Goal: Check status: Check status

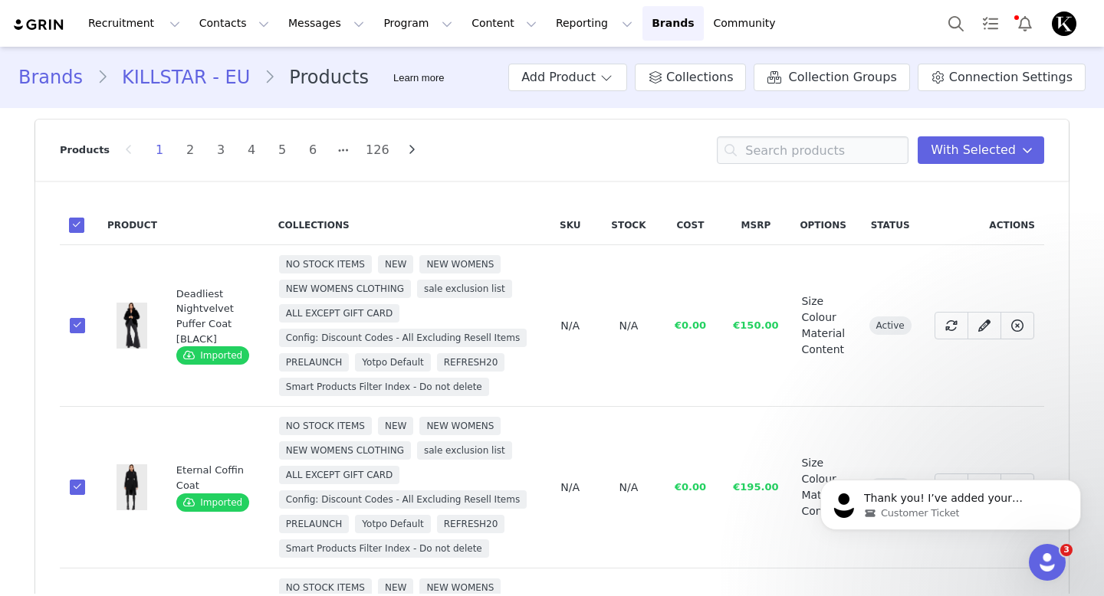
scroll to position [901, 0]
click at [279, 21] on button "Messages Messages" at bounding box center [326, 23] width 94 height 34
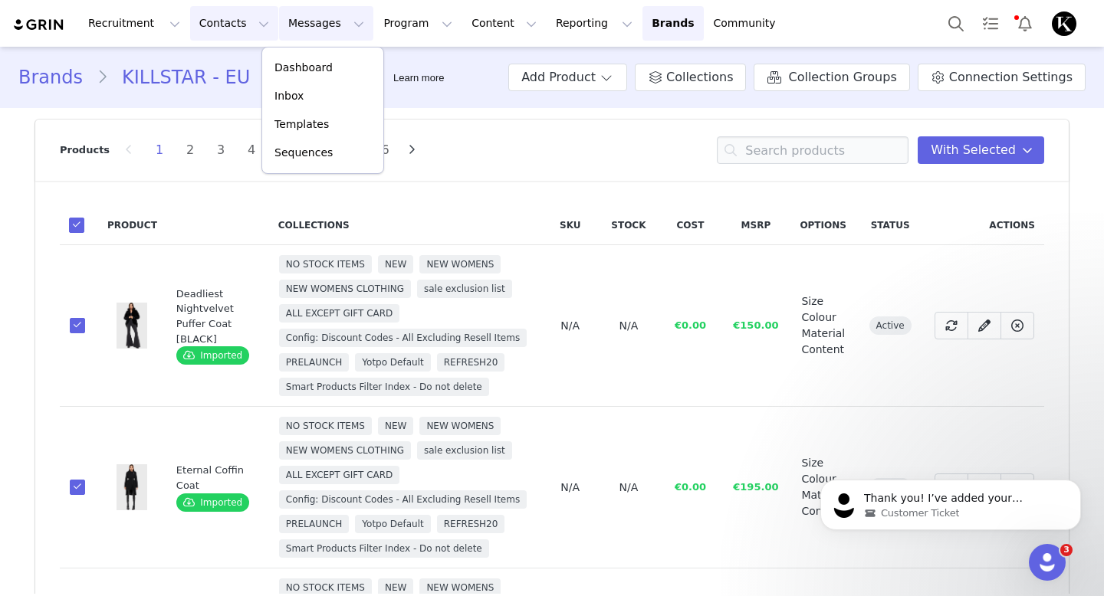
click at [218, 26] on button "Contacts Contacts" at bounding box center [234, 23] width 88 height 34
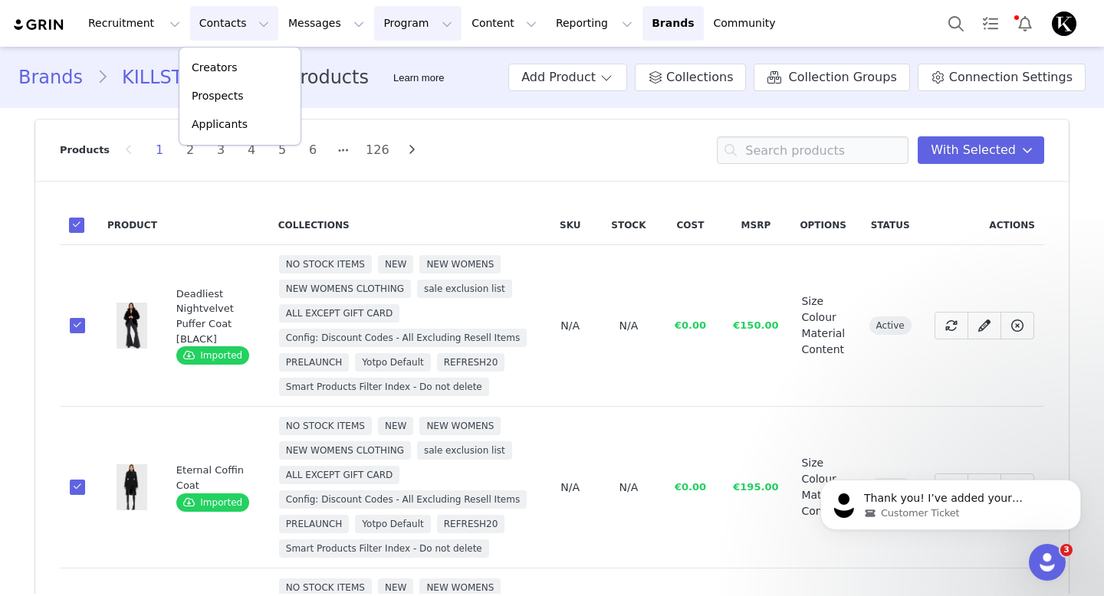
click at [374, 24] on button "Program Program" at bounding box center [417, 23] width 87 height 34
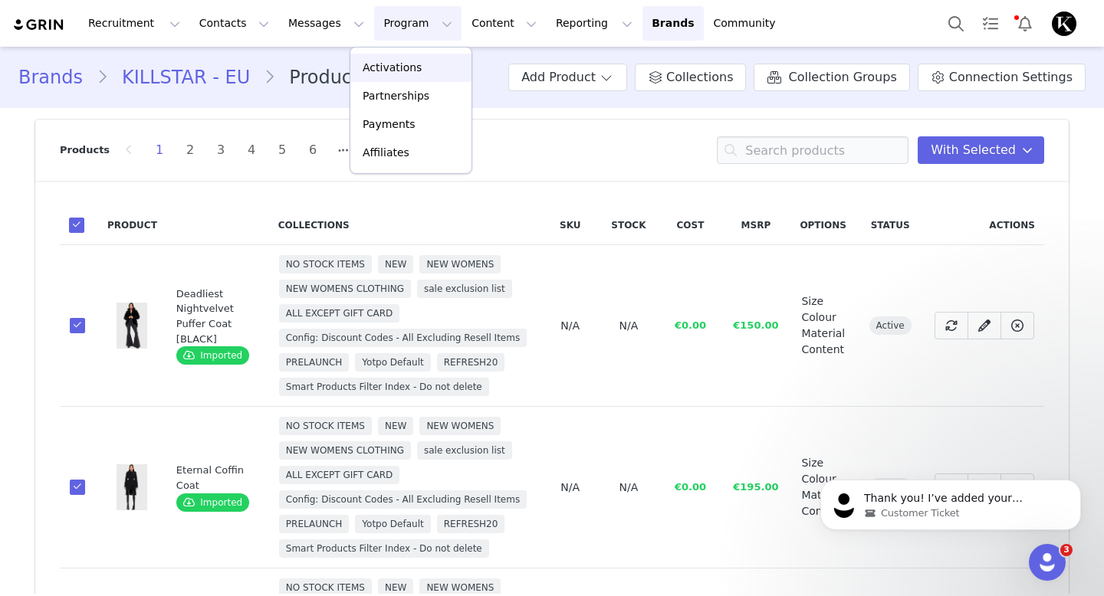
click at [375, 68] on p "Activations" at bounding box center [391, 68] width 59 height 16
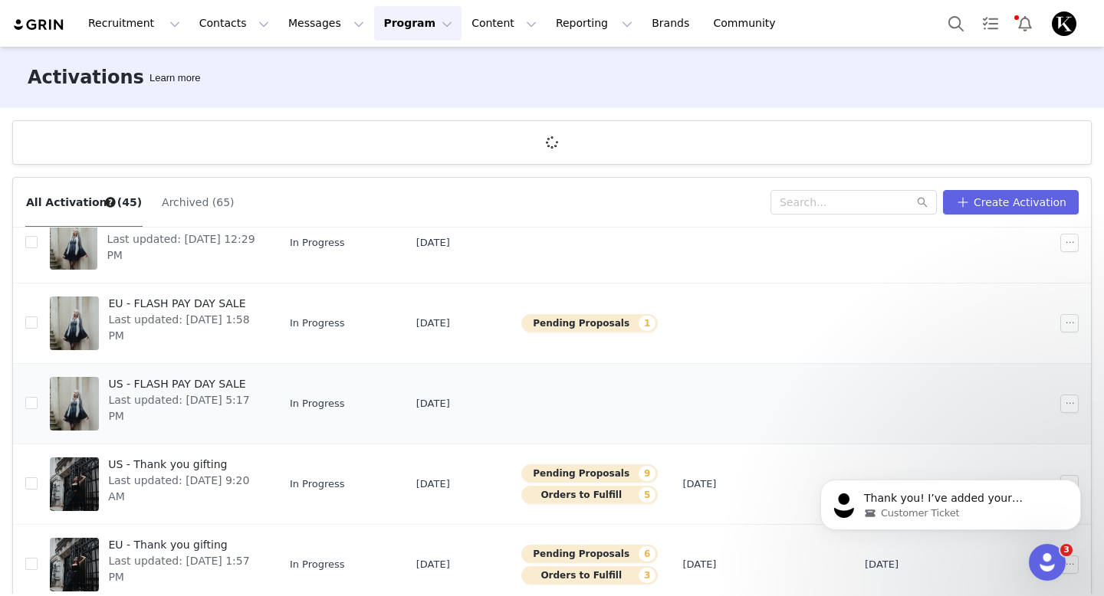
scroll to position [251, 0]
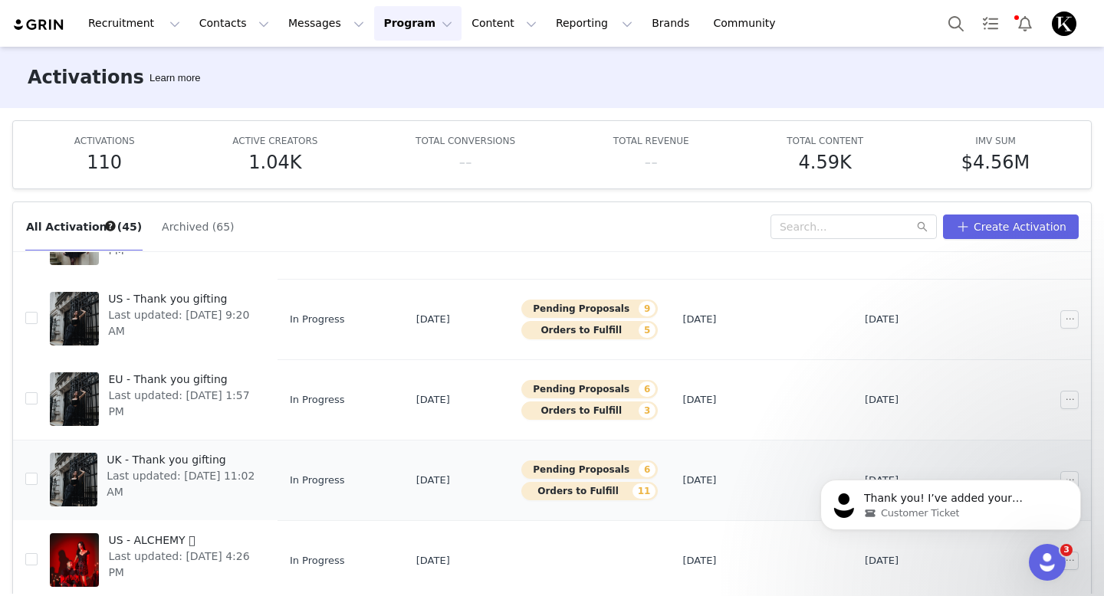
click at [202, 472] on span "Last updated: [DATE] 11:02 AM" at bounding box center [181, 485] width 149 height 32
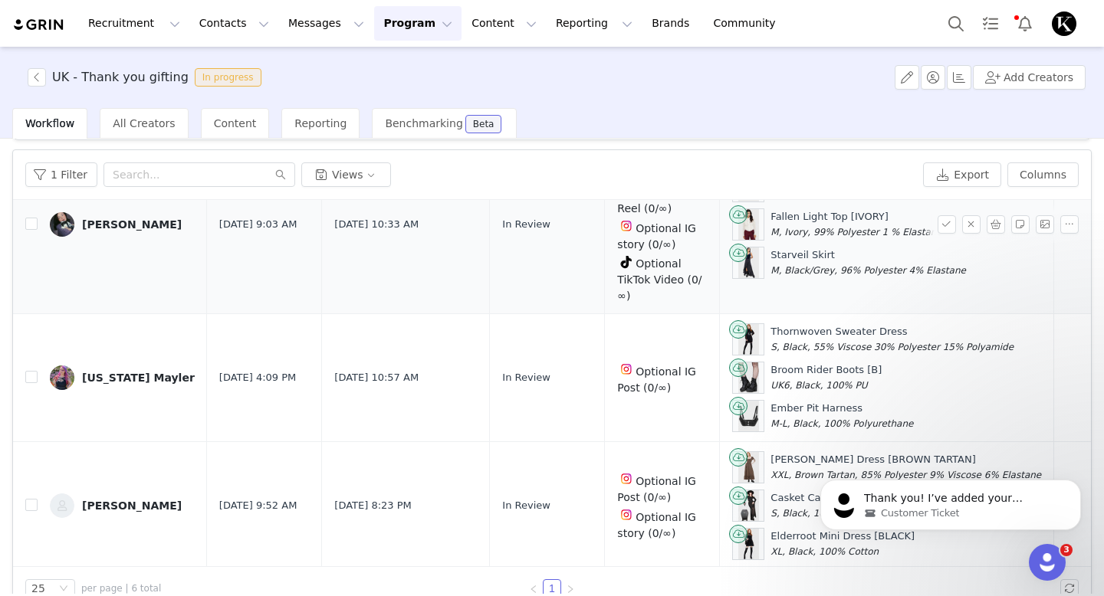
scroll to position [73, 0]
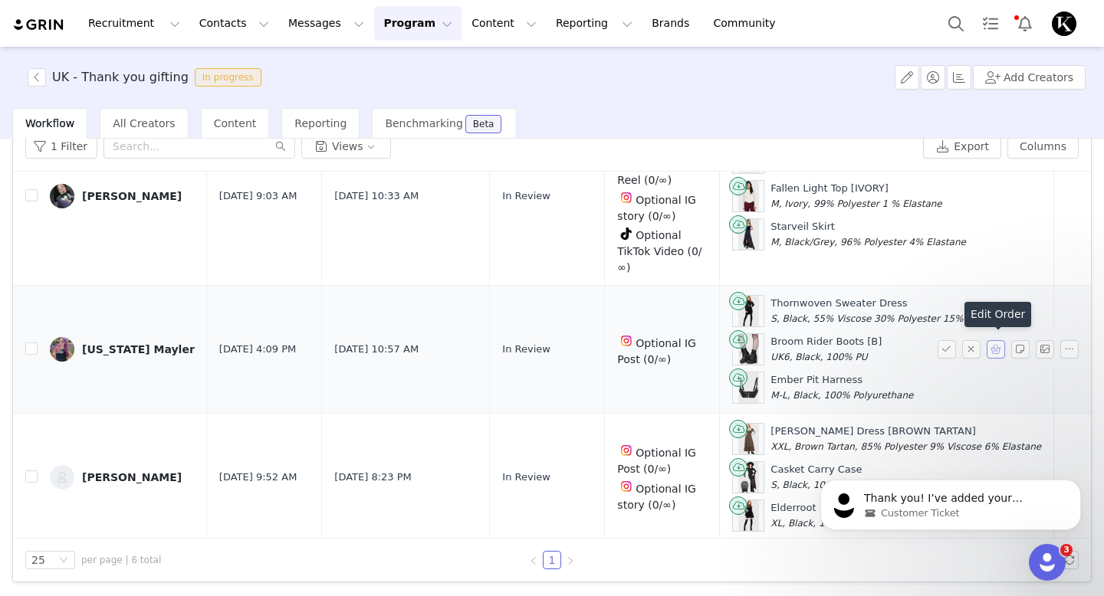
click at [994, 350] on button "button" at bounding box center [995, 349] width 18 height 18
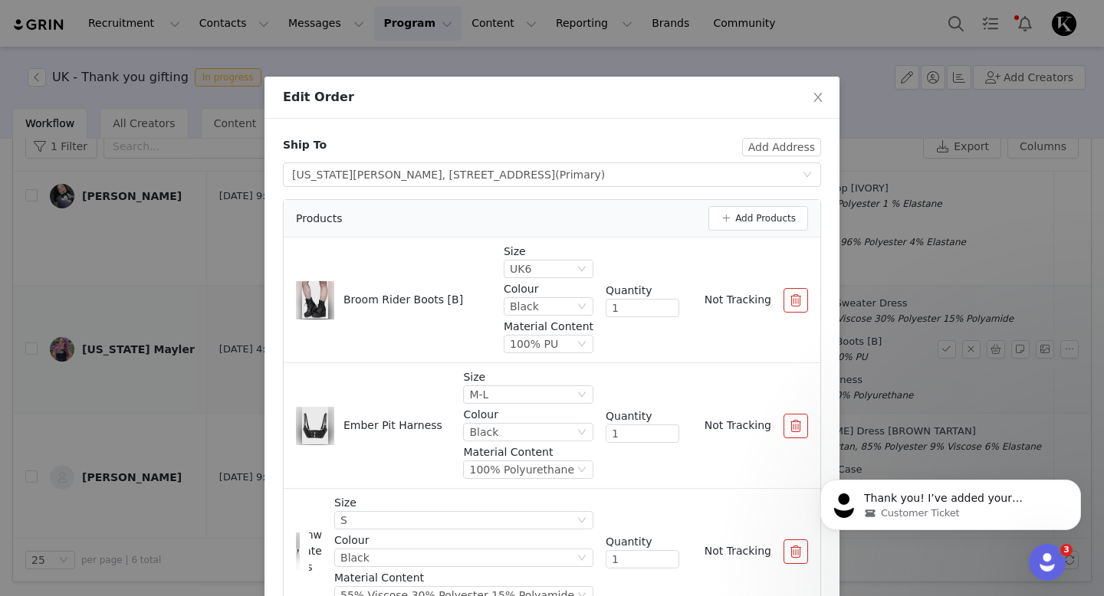
scroll to position [96, 0]
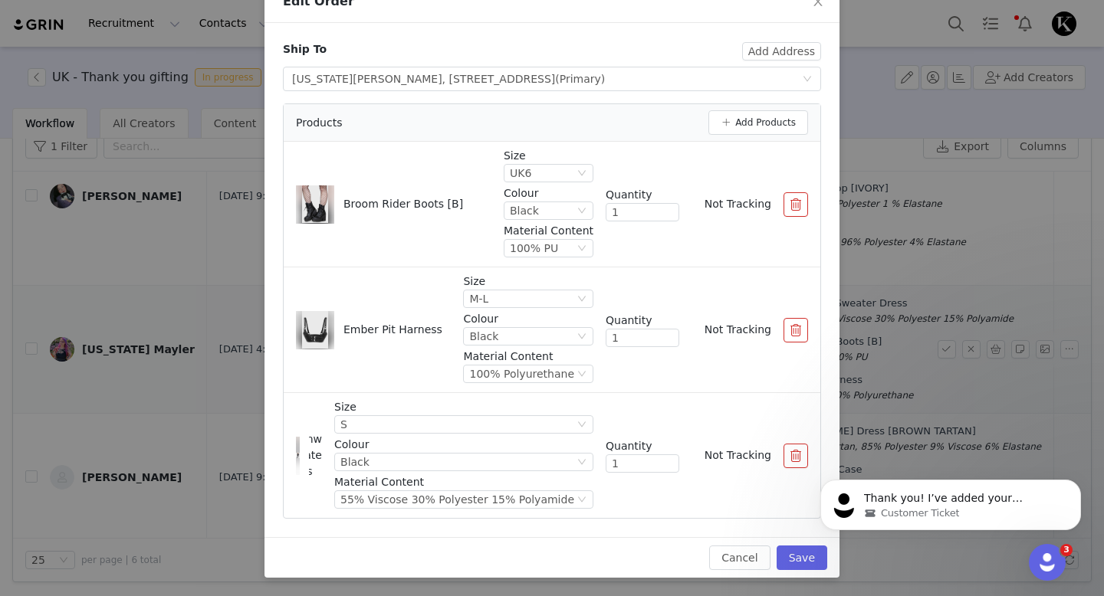
click at [234, 55] on div "Edit Order Ship To Add Address Select shipping address [US_STATE] Mayler, [STRE…" at bounding box center [552, 298] width 1104 height 596
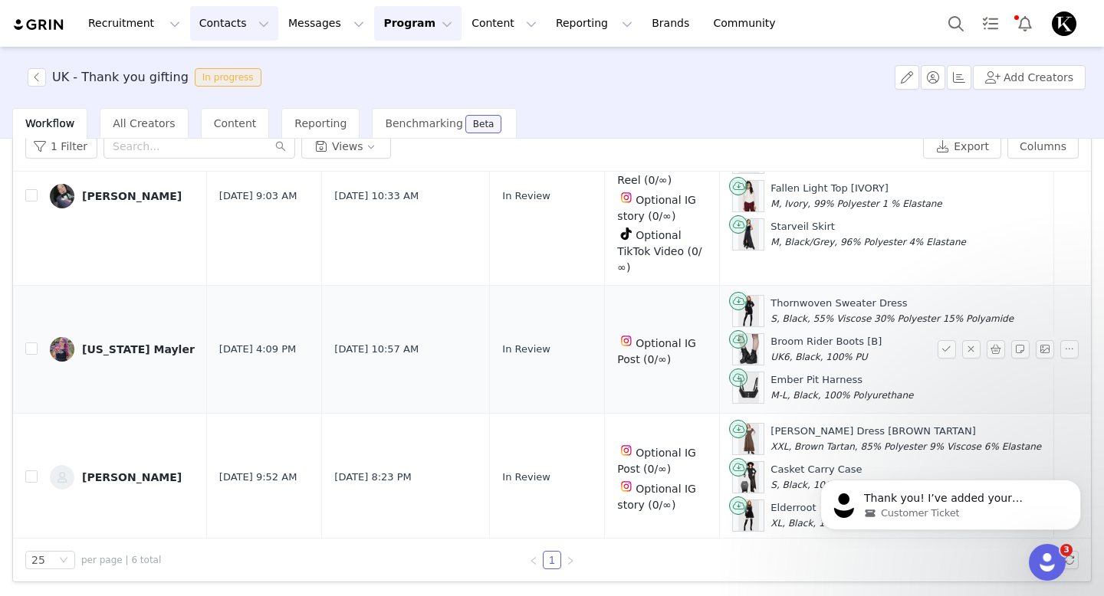
click at [246, 18] on button "Contacts Contacts" at bounding box center [234, 23] width 88 height 34
click at [238, 71] on div "Creators" at bounding box center [240, 68] width 103 height 16
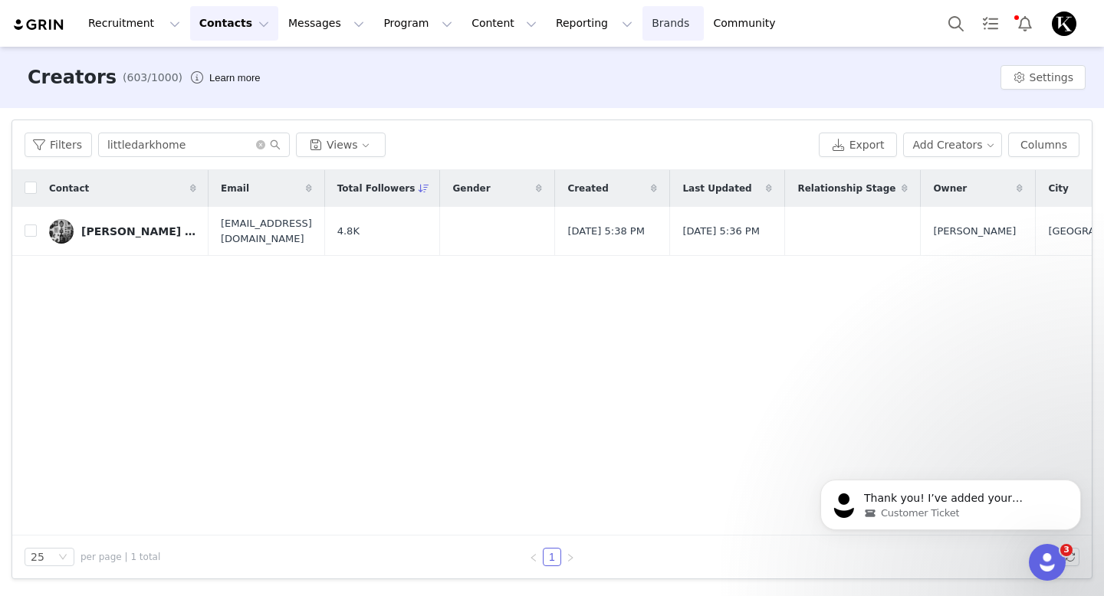
click at [642, 20] on link "Brands Brands" at bounding box center [672, 23] width 61 height 34
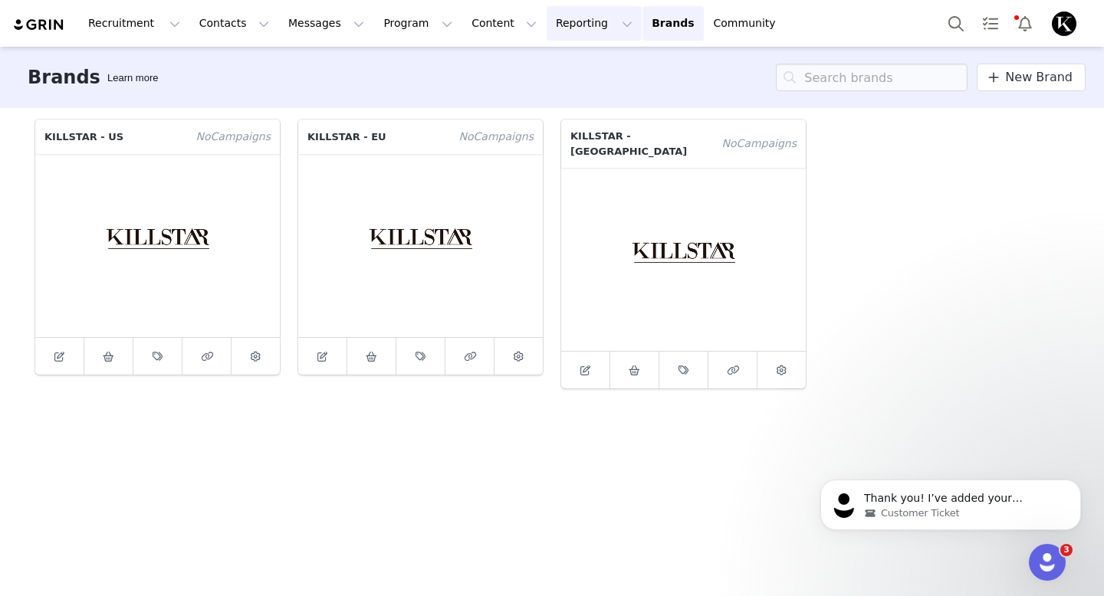
click at [579, 25] on button "Reporting Reporting" at bounding box center [593, 23] width 95 height 34
click at [562, 61] on p "Dashboard" at bounding box center [549, 68] width 58 height 16
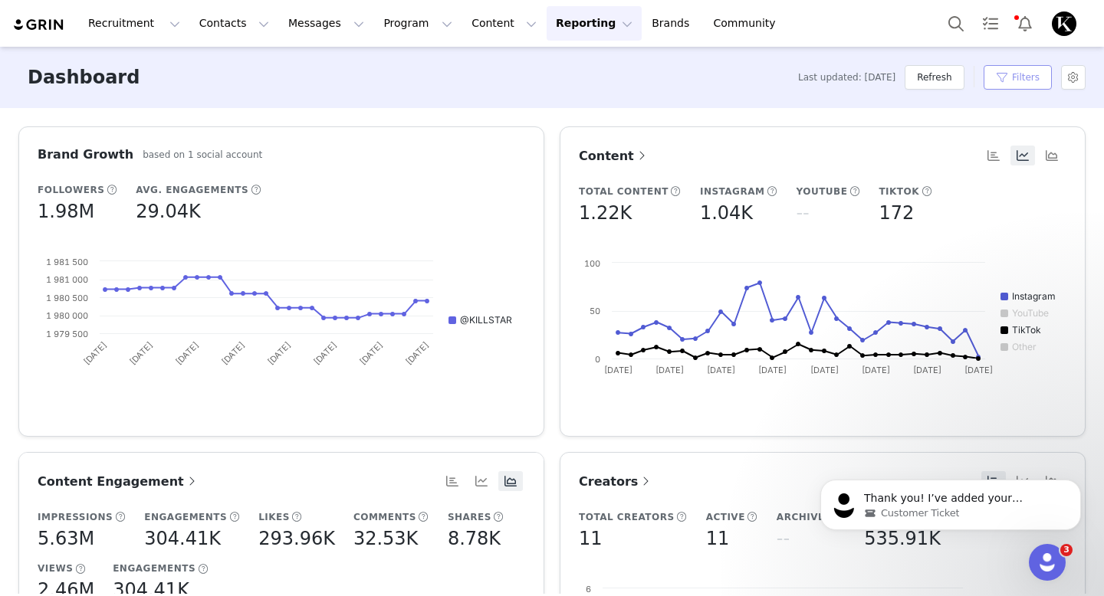
click at [1021, 77] on button "Filters" at bounding box center [1017, 77] width 68 height 25
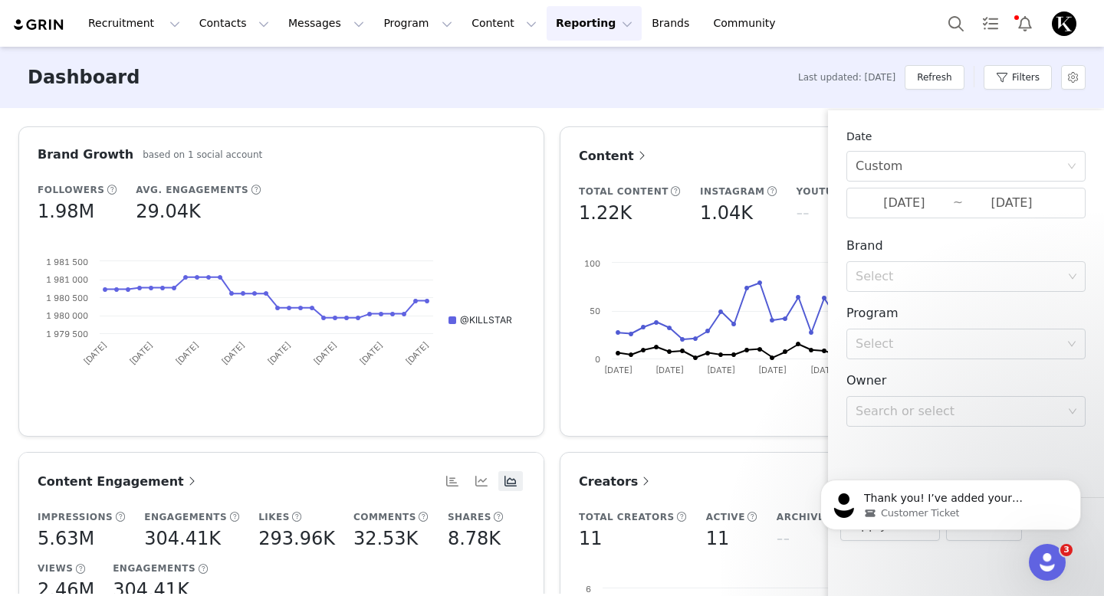
click at [933, 185] on div "Date Custom [DATE] ~ [DATE]" at bounding box center [965, 174] width 239 height 90
click at [933, 182] on div "Date Custom [DATE] ~ [DATE]" at bounding box center [965, 174] width 239 height 90
click at [931, 170] on div "Custom" at bounding box center [960, 166] width 211 height 29
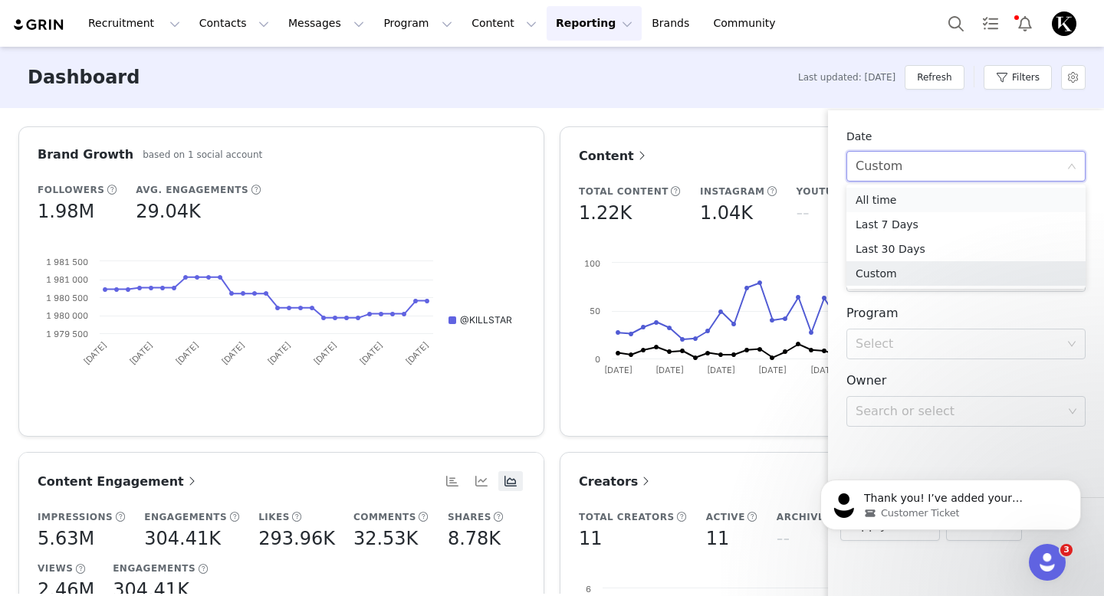
click at [900, 197] on li "All time" at bounding box center [965, 200] width 239 height 25
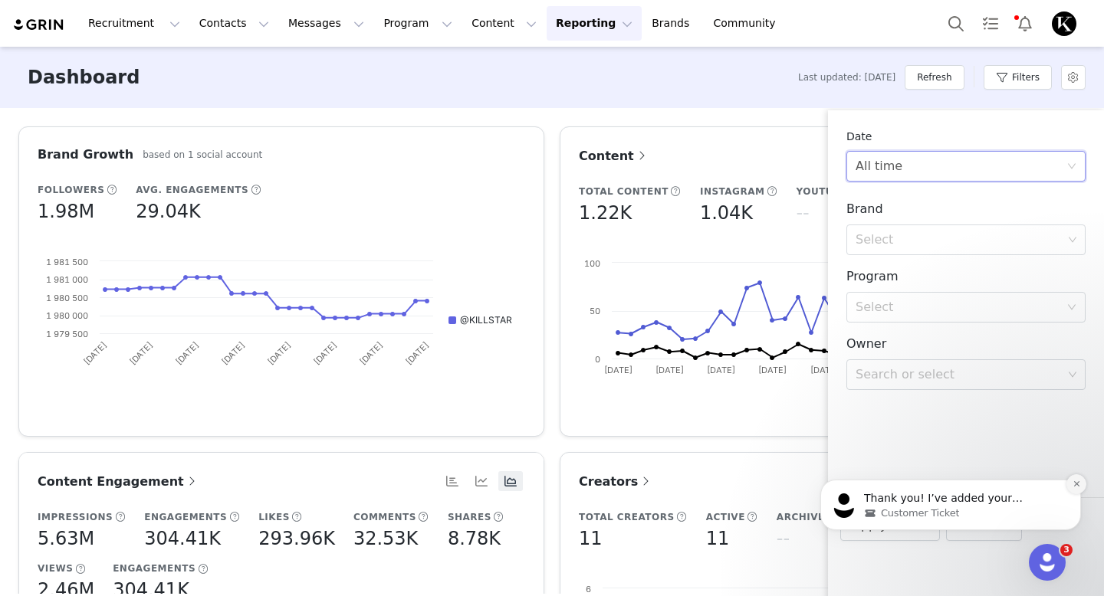
click at [1070, 487] on button "Dismiss notification" at bounding box center [1076, 484] width 20 height 20
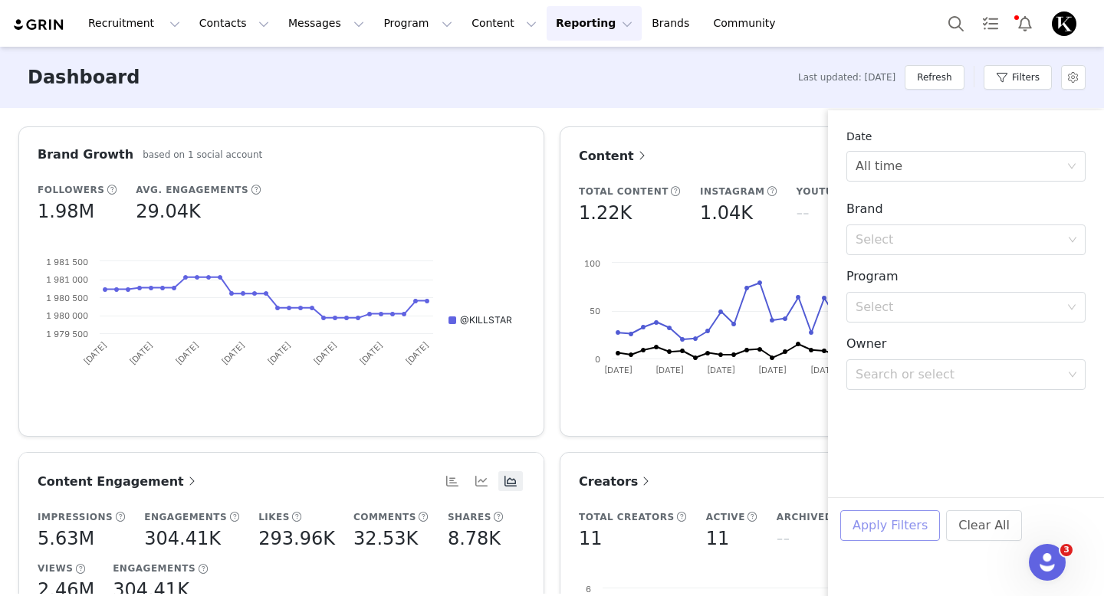
click at [890, 533] on button "Apply Filters" at bounding box center [890, 525] width 100 height 31
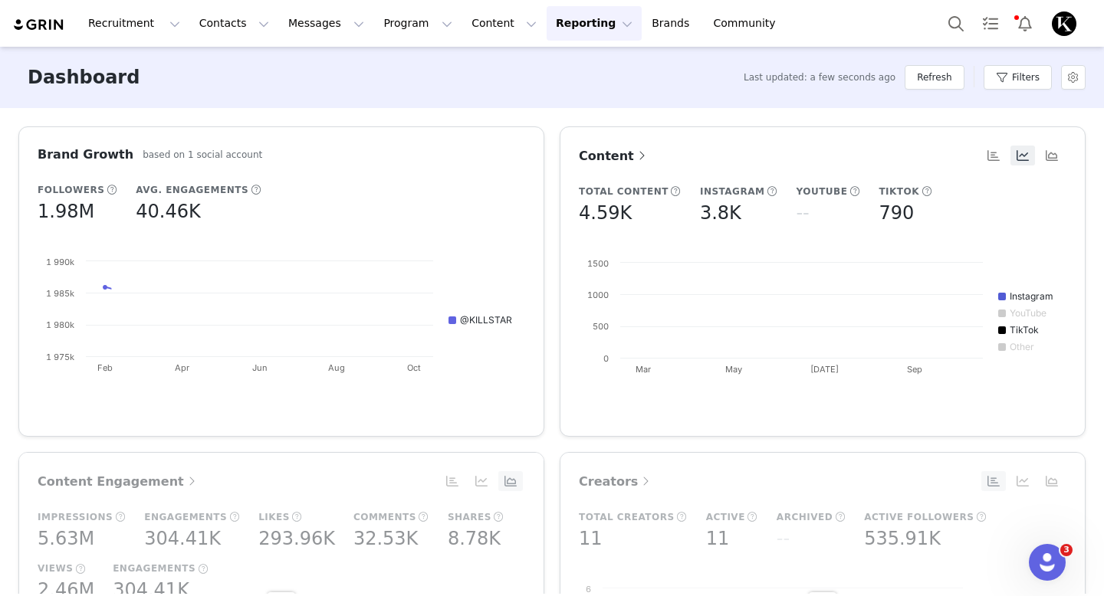
click at [571, 104] on div "Dashboard Last updated: a few seconds ago Refresh Filters" at bounding box center [552, 77] width 1104 height 61
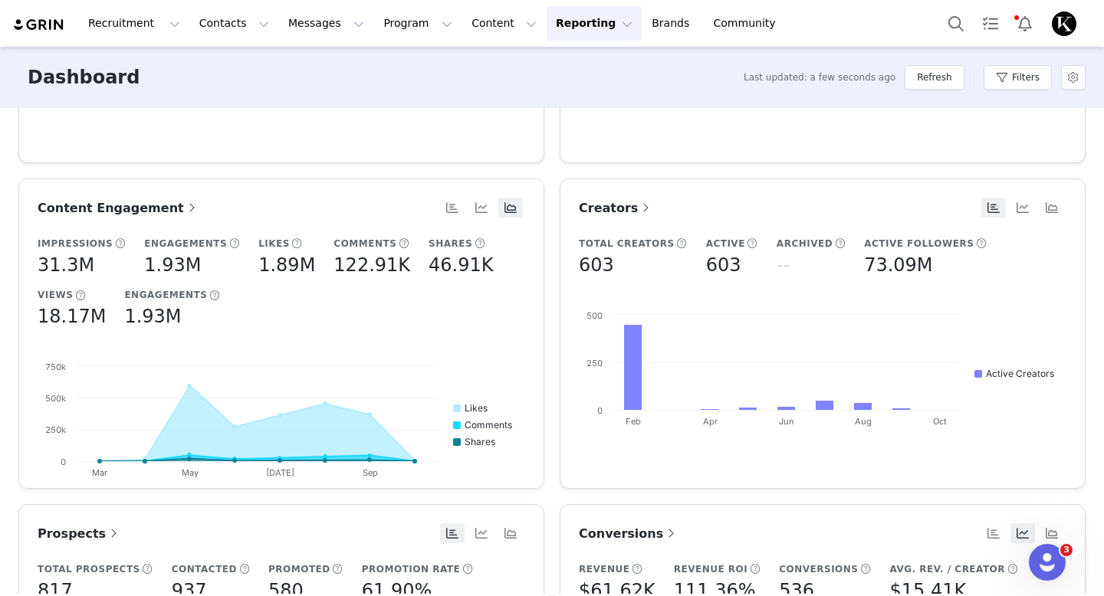
scroll to position [1, 0]
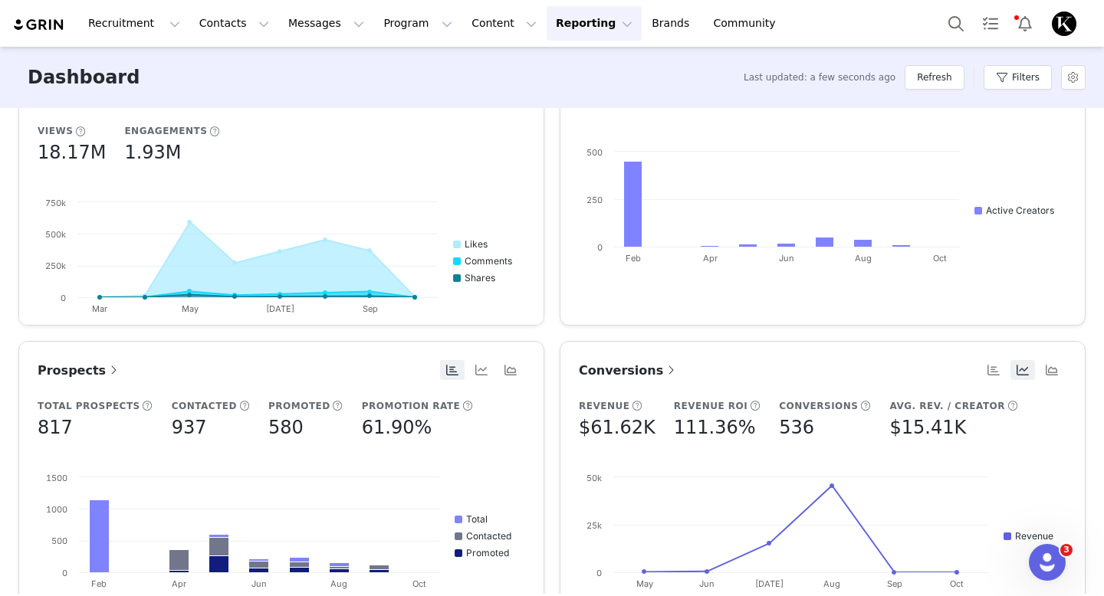
click at [556, 324] on div "Creators Total Creators 603 Active 603 Archived -- Active Followers 73.09M Crea…" at bounding box center [822, 170] width 541 height 310
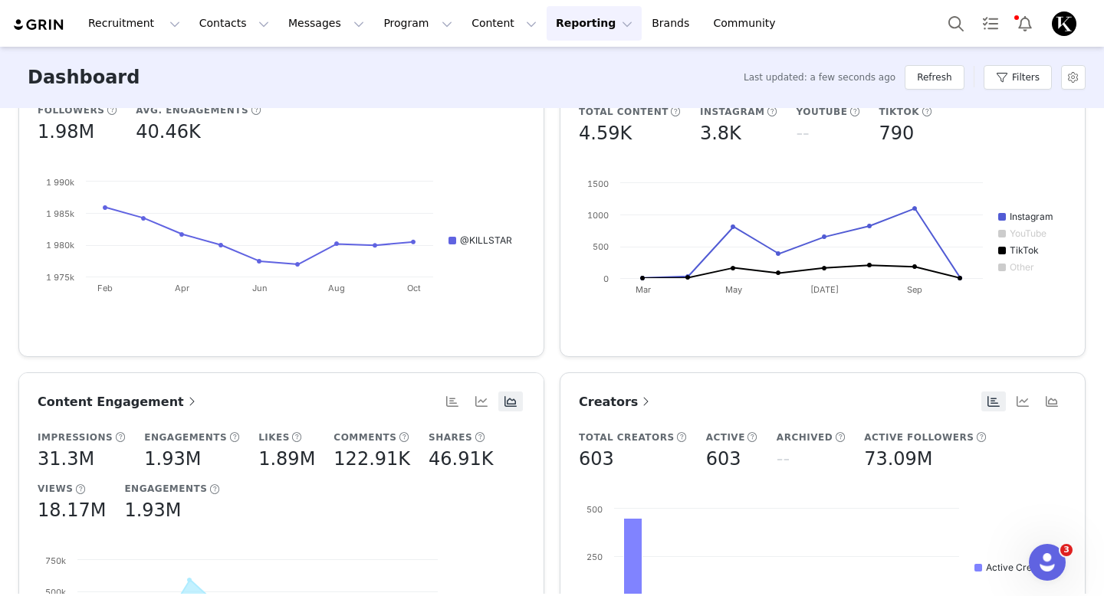
scroll to position [0, 0]
